Goal: Task Accomplishment & Management: Manage account settings

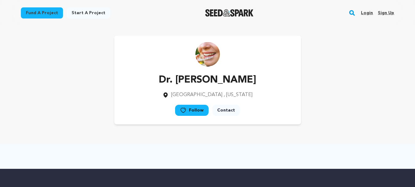
click at [382, 13] on link "Sign up" at bounding box center [386, 13] width 16 height 10
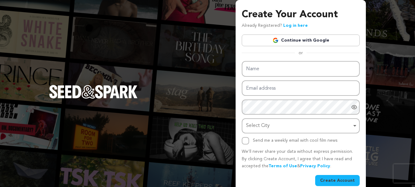
click at [324, 39] on link "Continue with Google" at bounding box center [301, 40] width 118 height 12
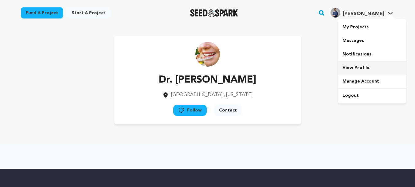
click at [357, 68] on link "View Profile" at bounding box center [372, 68] width 69 height 14
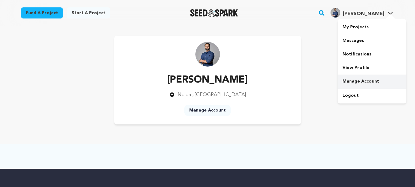
click at [359, 78] on link "Manage Account" at bounding box center [372, 81] width 69 height 14
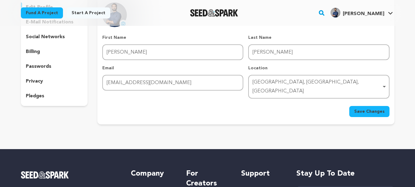
scroll to position [26, 0]
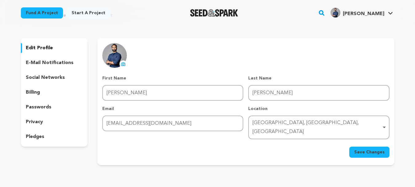
click at [35, 75] on p "social networks" at bounding box center [45, 77] width 39 height 7
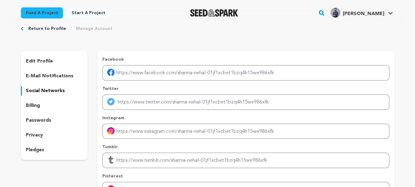
scroll to position [9, 0]
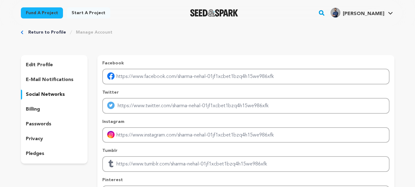
click at [34, 65] on p "edit profile" at bounding box center [39, 64] width 27 height 7
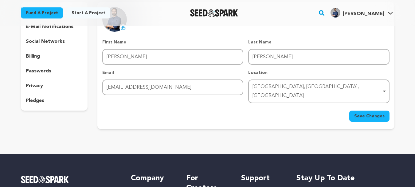
scroll to position [22, 0]
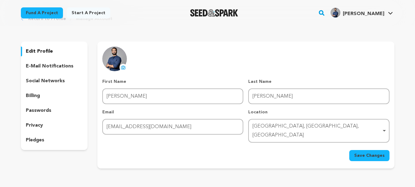
click at [46, 96] on div "billing" at bounding box center [54, 96] width 67 height 10
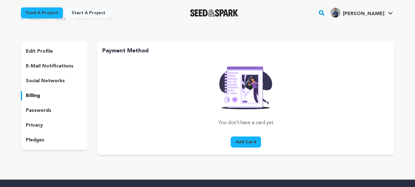
click at [47, 84] on p "social networks" at bounding box center [45, 80] width 39 height 7
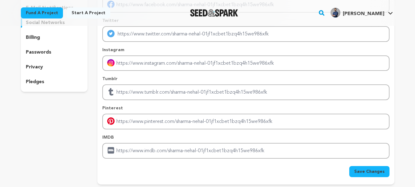
scroll to position [92, 0]
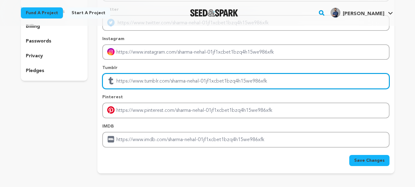
click at [193, 79] on input "Enter tubmlr profile link" at bounding box center [245, 81] width 287 height 16
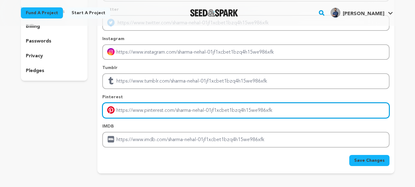
click at [179, 112] on input "Enter pinterest profile link" at bounding box center [245, 110] width 287 height 16
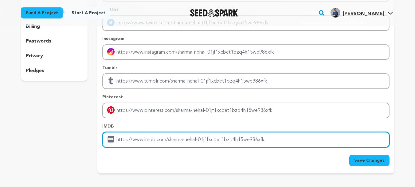
click at [170, 143] on input "Enter IMDB profile link" at bounding box center [245, 140] width 287 height 16
click at [218, 144] on input "Enter IMDB profile link" at bounding box center [245, 140] width 287 height 16
paste input "https://ngoexperts.com/"
type input "https://ngoexperts.com/"
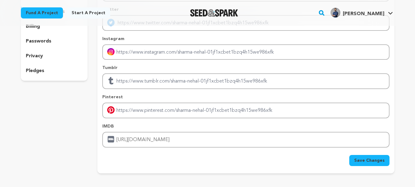
click at [370, 164] on button "Save Changes" at bounding box center [369, 160] width 40 height 11
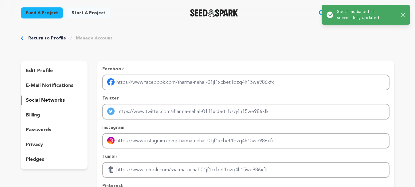
scroll to position [0, 0]
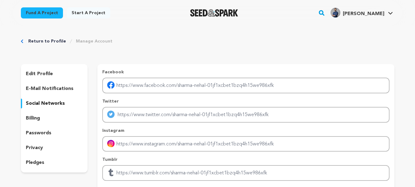
click at [404, 14] on div "Success: Info: Warning: Error: Social media details successfully updated Close …" at bounding box center [366, 15] width 84 height 19
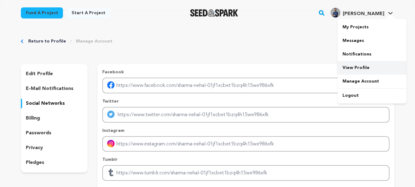
click at [357, 69] on link "View Profile" at bounding box center [372, 68] width 69 height 14
